Goal: Find specific page/section

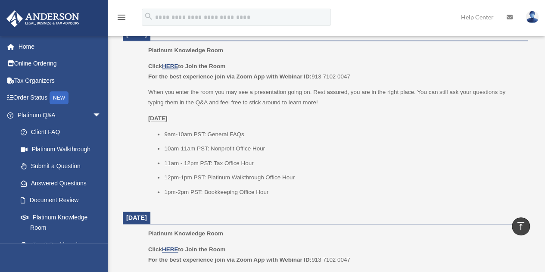
scroll to position [382, 0]
click at [168, 65] on u "HERE" at bounding box center [170, 65] width 16 height 6
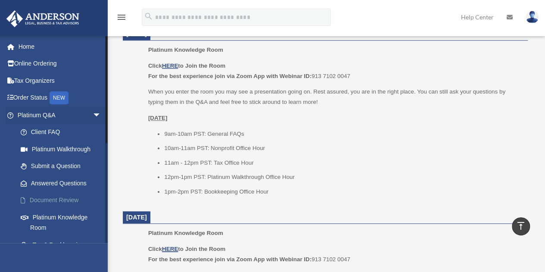
click at [72, 201] on link "Document Review" at bounding box center [63, 200] width 102 height 17
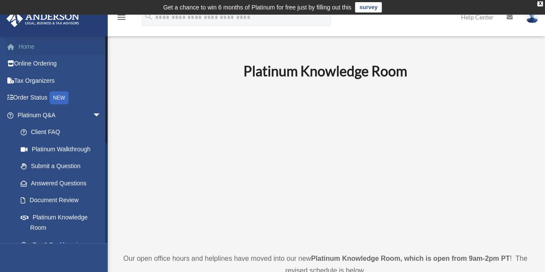
click at [29, 47] on link "Home" at bounding box center [60, 46] width 108 height 17
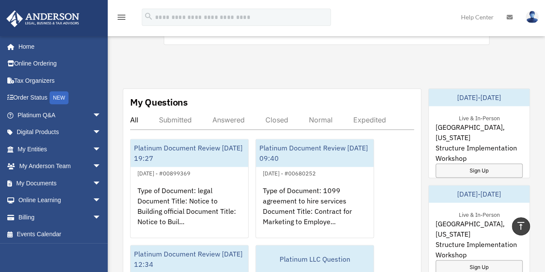
scroll to position [546, 0]
